Goal: Task Accomplishment & Management: Manage account settings

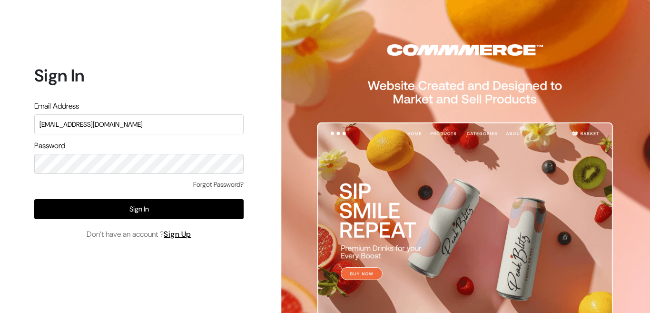
type input "welcomeindiaart@gmail.com"
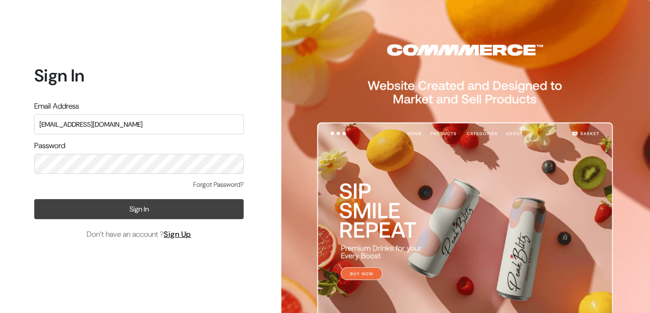
click at [140, 203] on button "Sign In" at bounding box center [138, 209] width 209 height 20
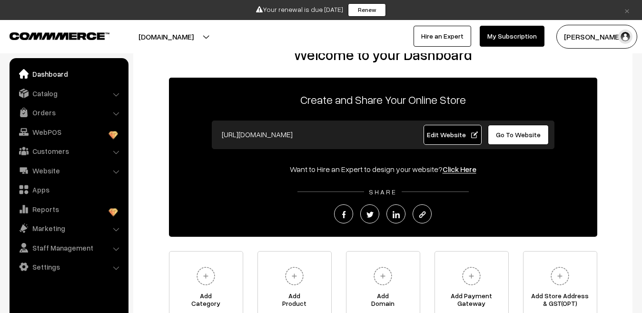
scroll to position [95, 0]
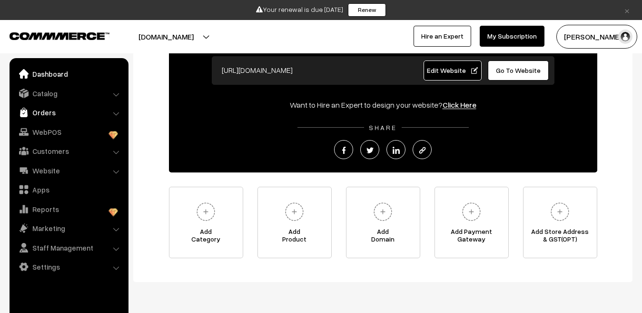
click at [43, 107] on link "Orders" at bounding box center [68, 112] width 113 height 17
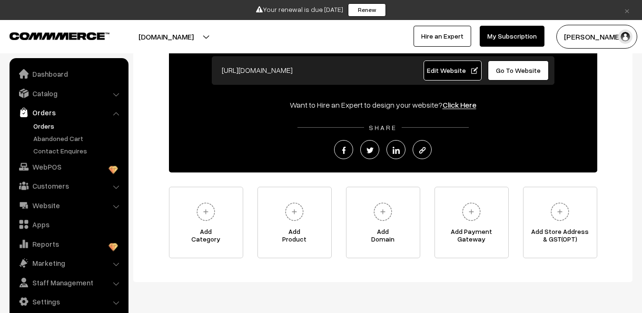
click at [38, 128] on link "Orders" at bounding box center [78, 126] width 94 height 10
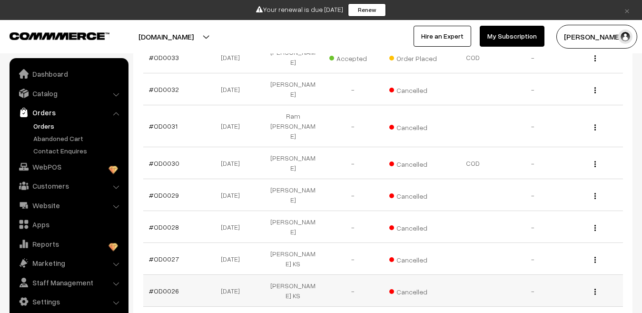
scroll to position [286, 0]
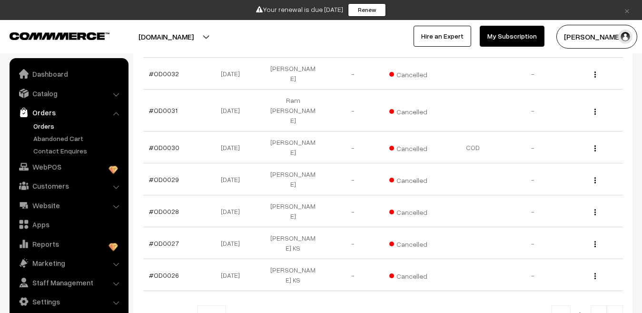
click at [217, 310] on b at bounding box center [220, 315] width 10 height 10
select select "40"
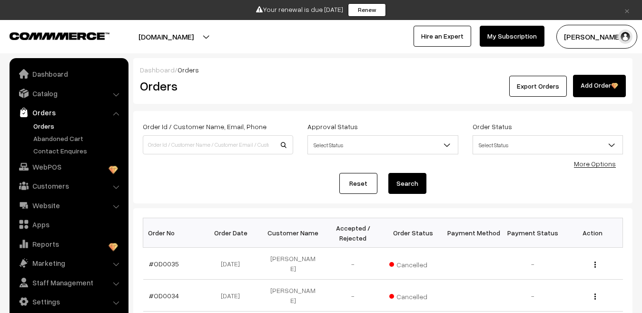
click at [398, 79] on div "Export Orders Add Order" at bounding box center [466, 86] width 319 height 22
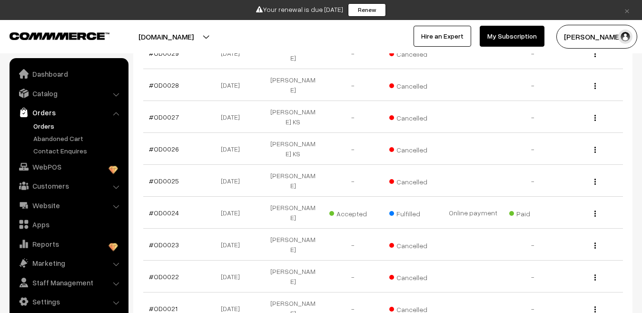
scroll to position [465, 0]
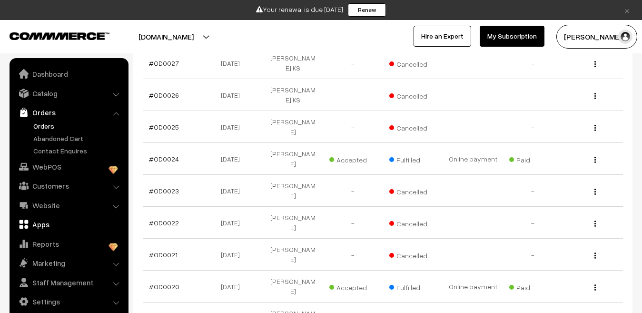
click at [37, 227] on link "Apps" at bounding box center [68, 224] width 113 height 17
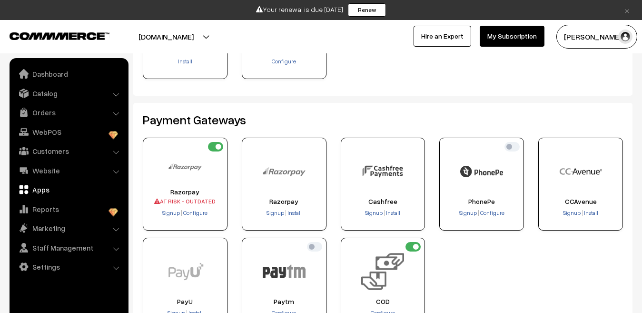
scroll to position [190, 0]
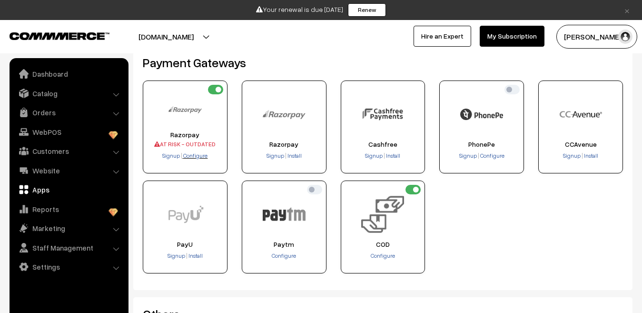
click at [191, 156] on span "Configure" at bounding box center [195, 155] width 24 height 7
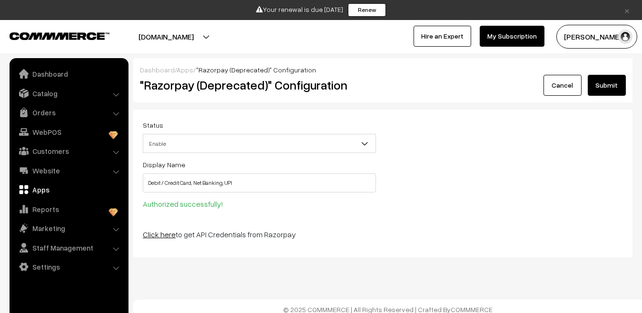
click at [155, 236] on link "Click here" at bounding box center [159, 234] width 33 height 10
